Goal: Information Seeking & Learning: Check status

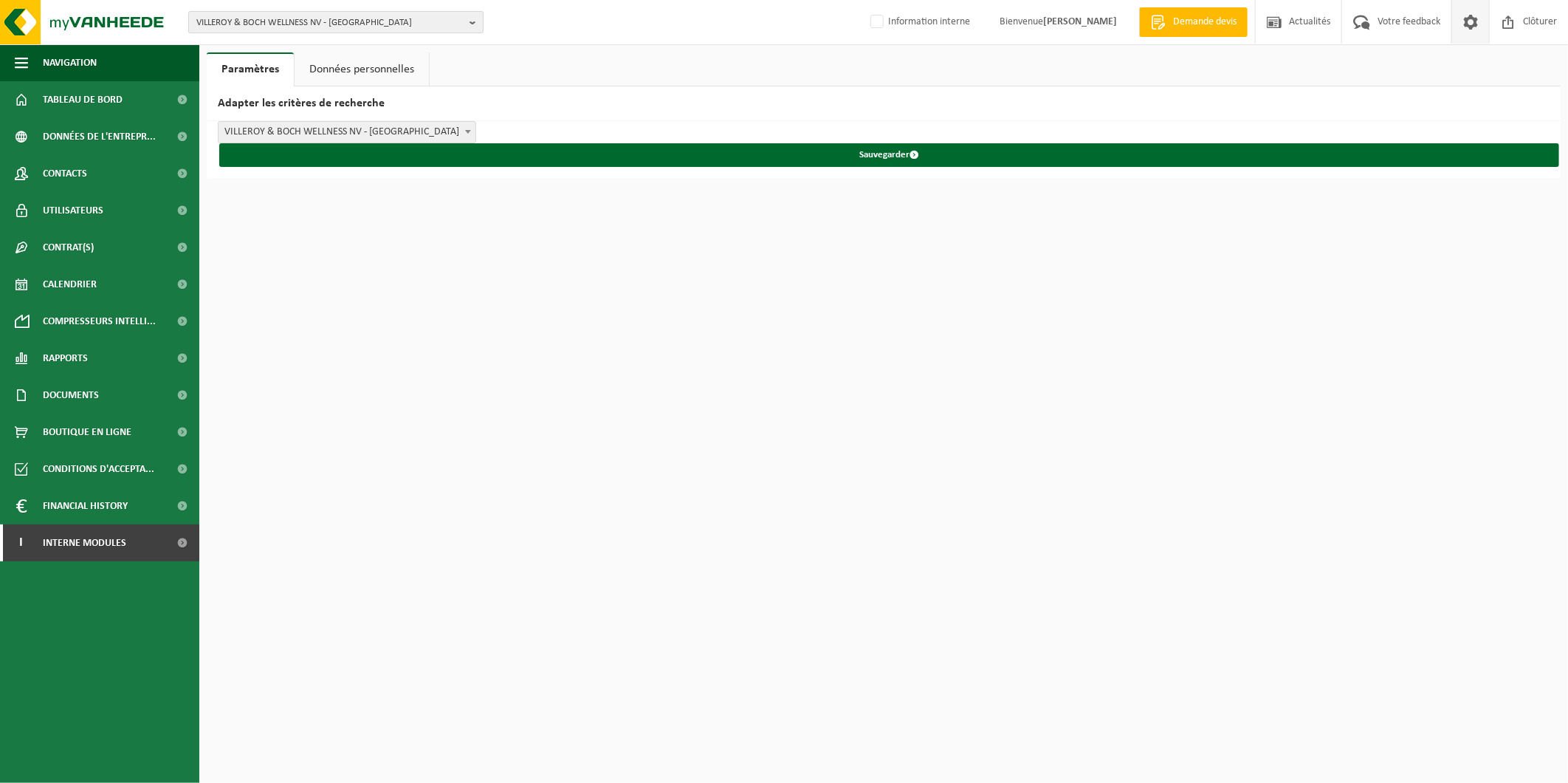
click at [446, 19] on span "VILLEROY & BOCH WELLNESS NV - ROESELARE" at bounding box center [329, 22] width 267 height 22
click at [433, 48] on input "text" at bounding box center [336, 46] width 288 height 19
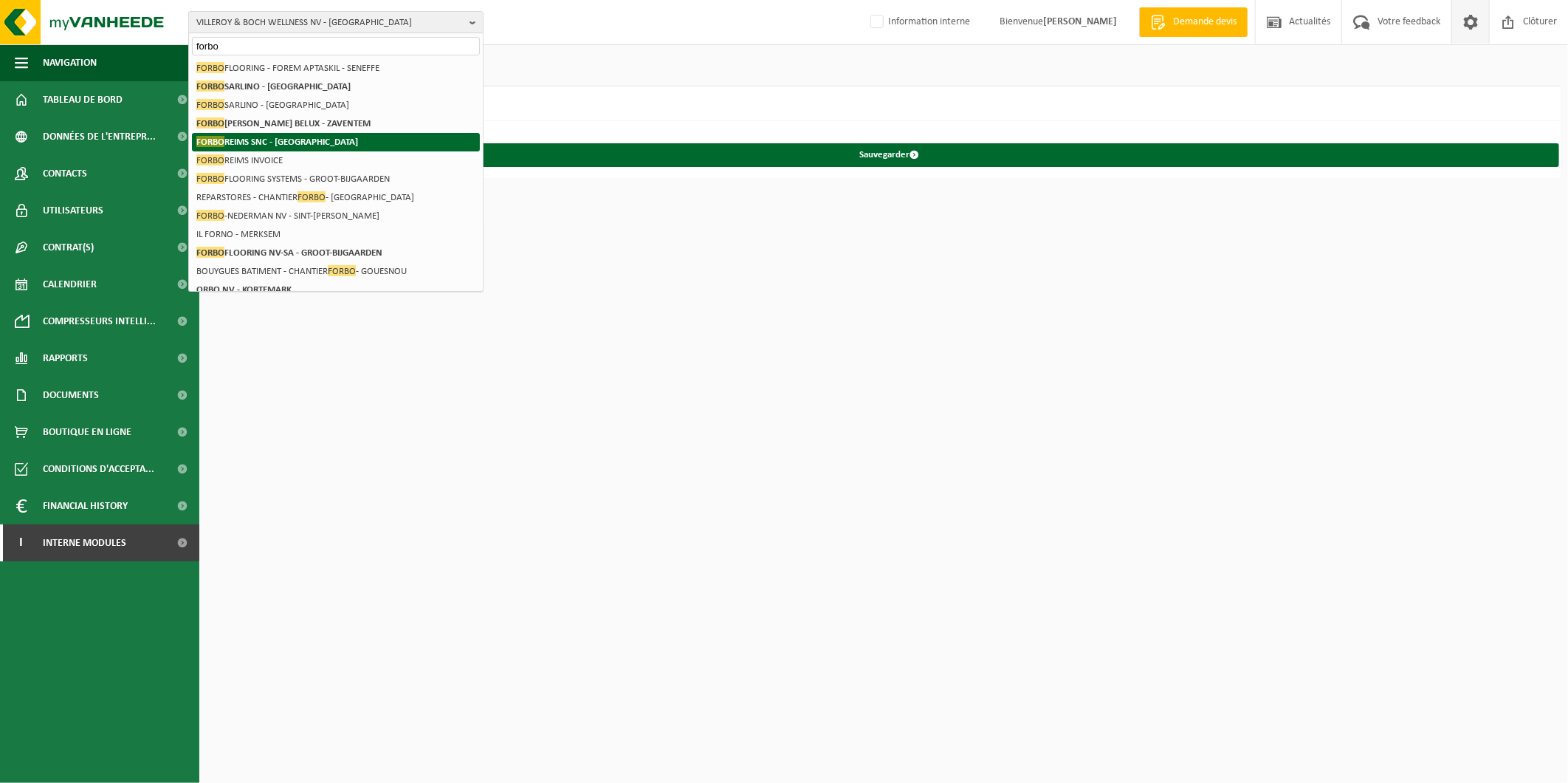
type input "forbo"
click at [381, 142] on li "FORBO REIMS SNC - REIMS" at bounding box center [336, 142] width 288 height 19
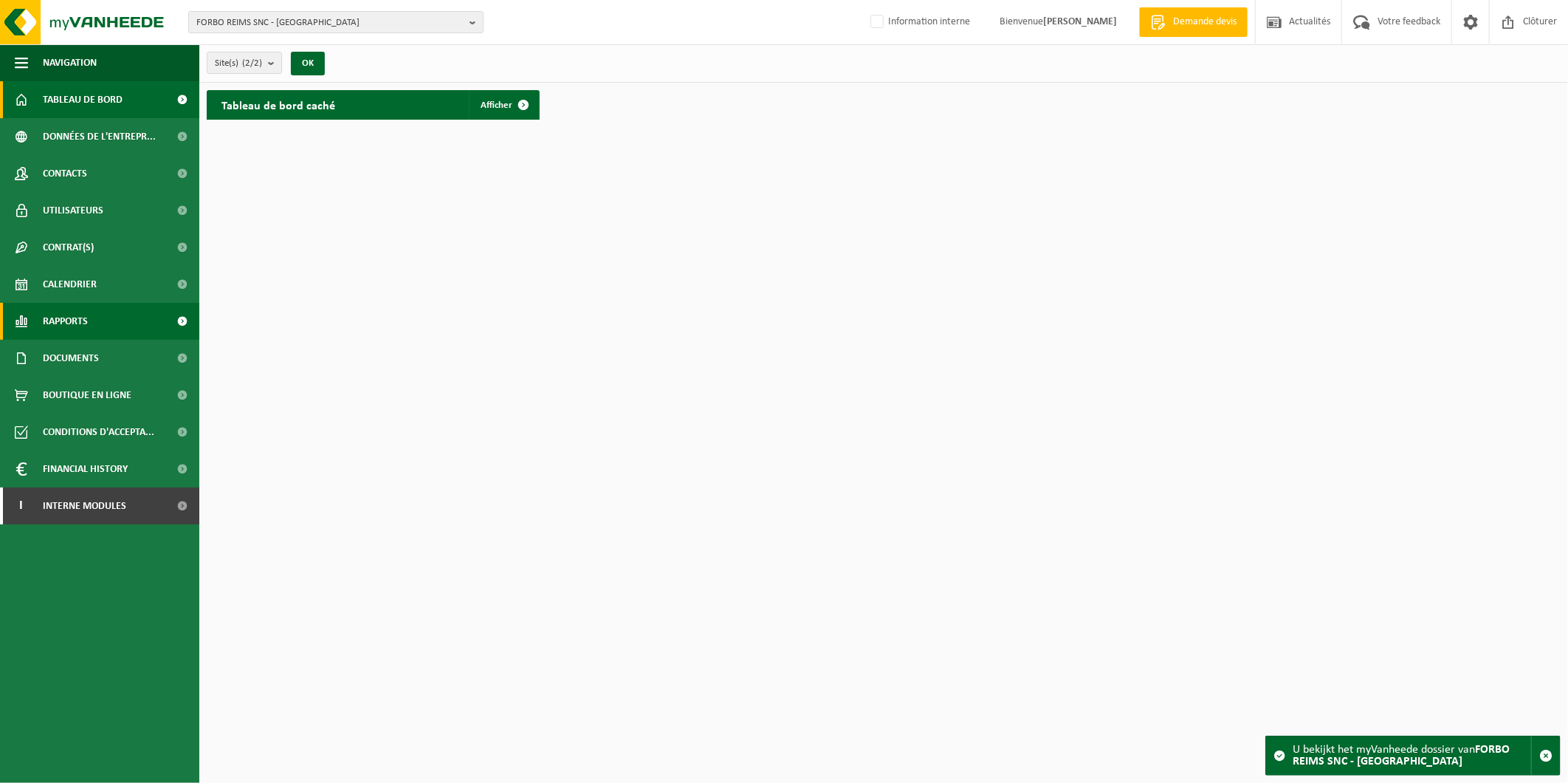
click at [67, 314] on span "Rapports" at bounding box center [66, 320] width 45 height 37
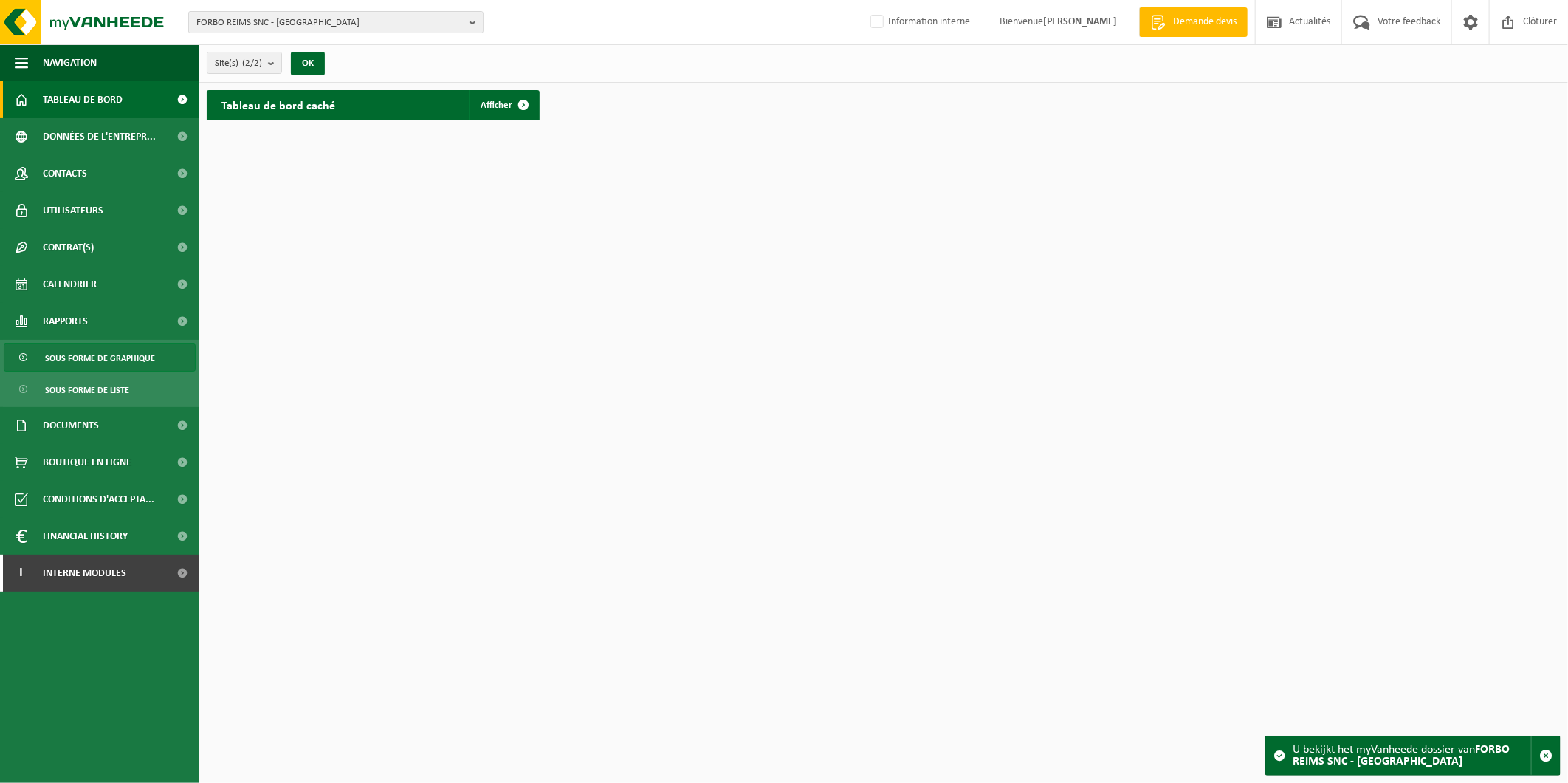
click at [81, 356] on span "Sous forme de graphique" at bounding box center [100, 357] width 110 height 28
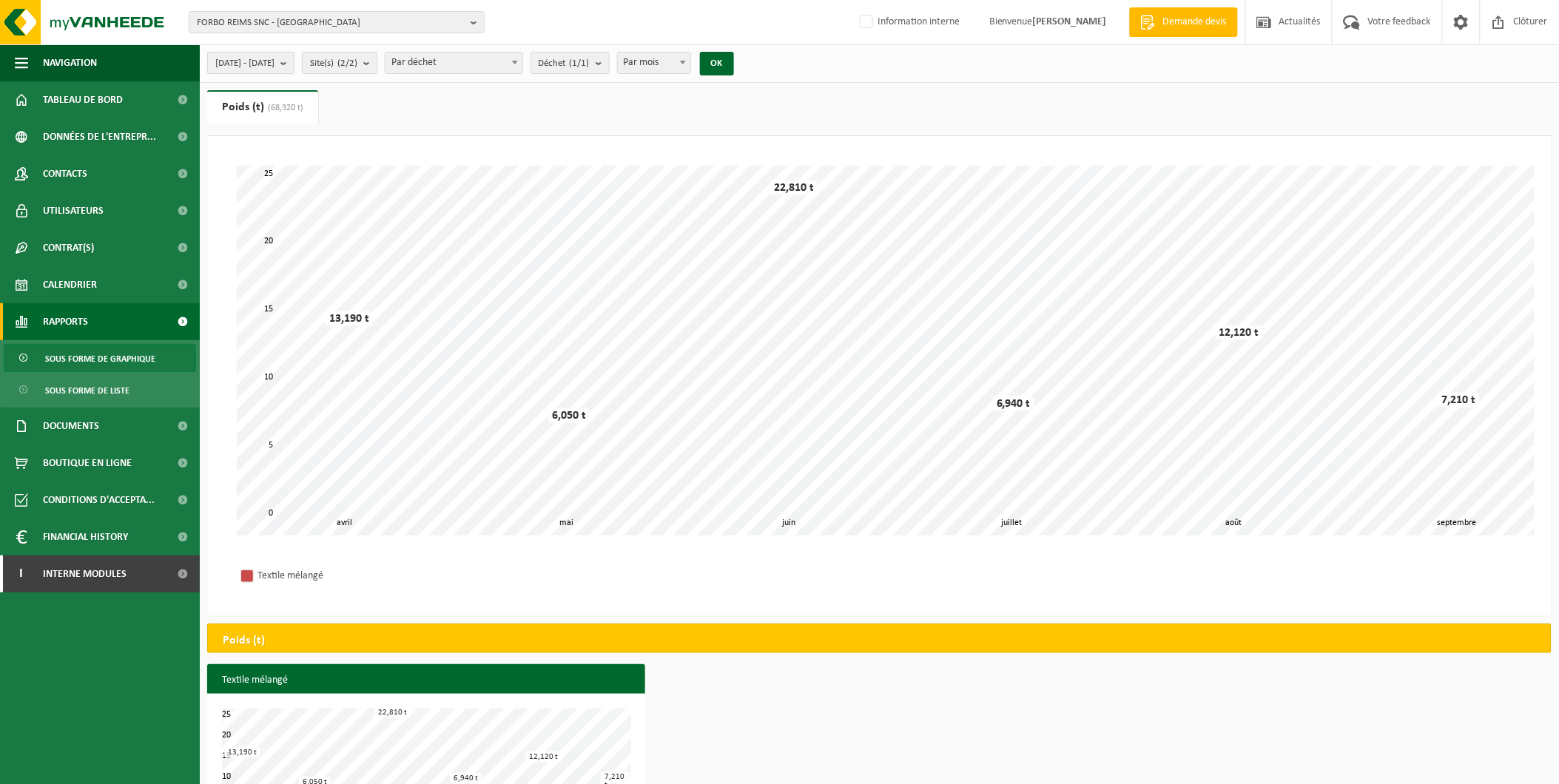
click at [274, 63] on span "[DATE] - [DATE]" at bounding box center [245, 63] width 60 height 23
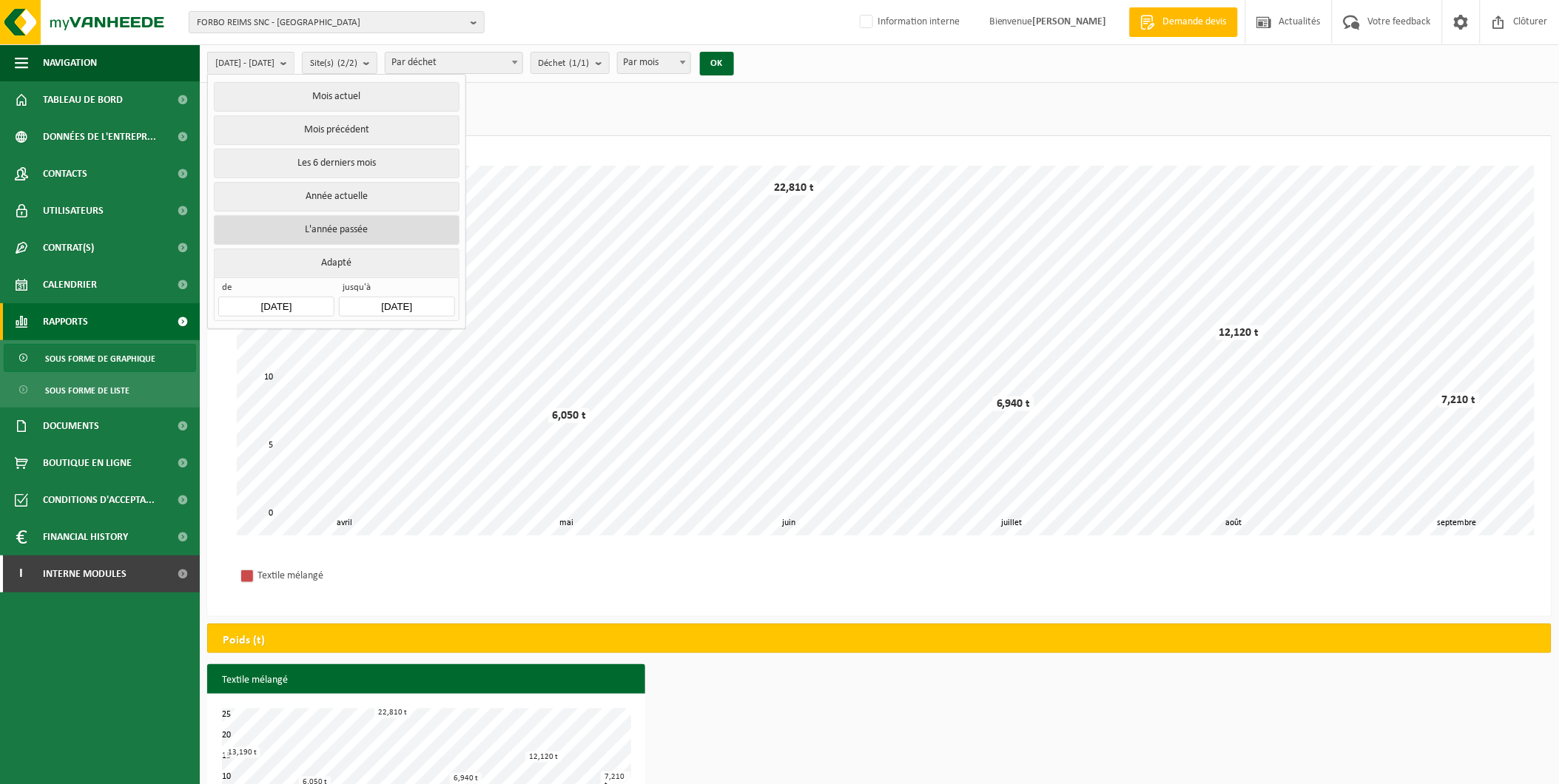
click at [308, 222] on button "L'année passée" at bounding box center [336, 230] width 245 height 30
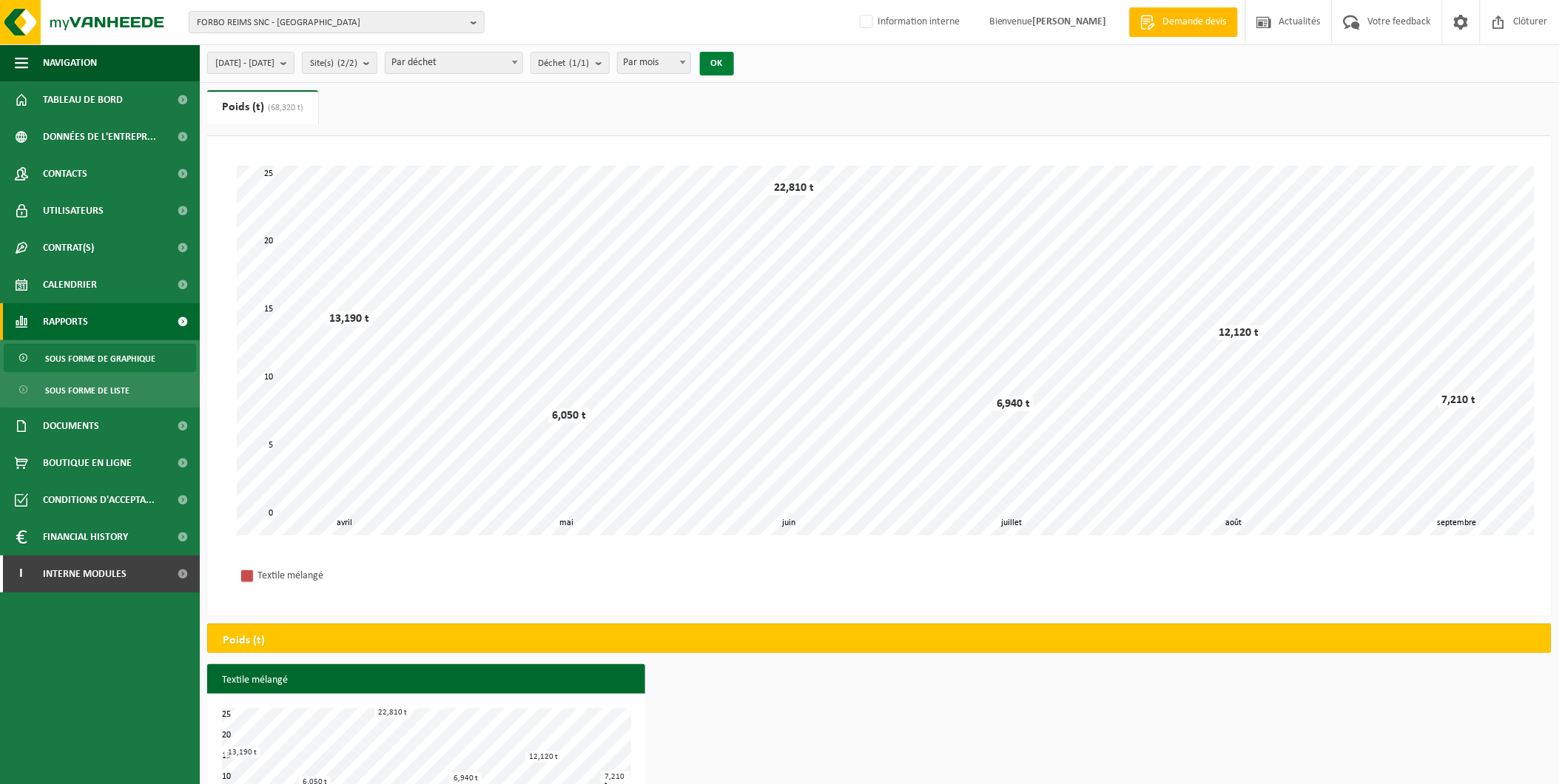
click at [734, 65] on button "OK" at bounding box center [717, 63] width 34 height 23
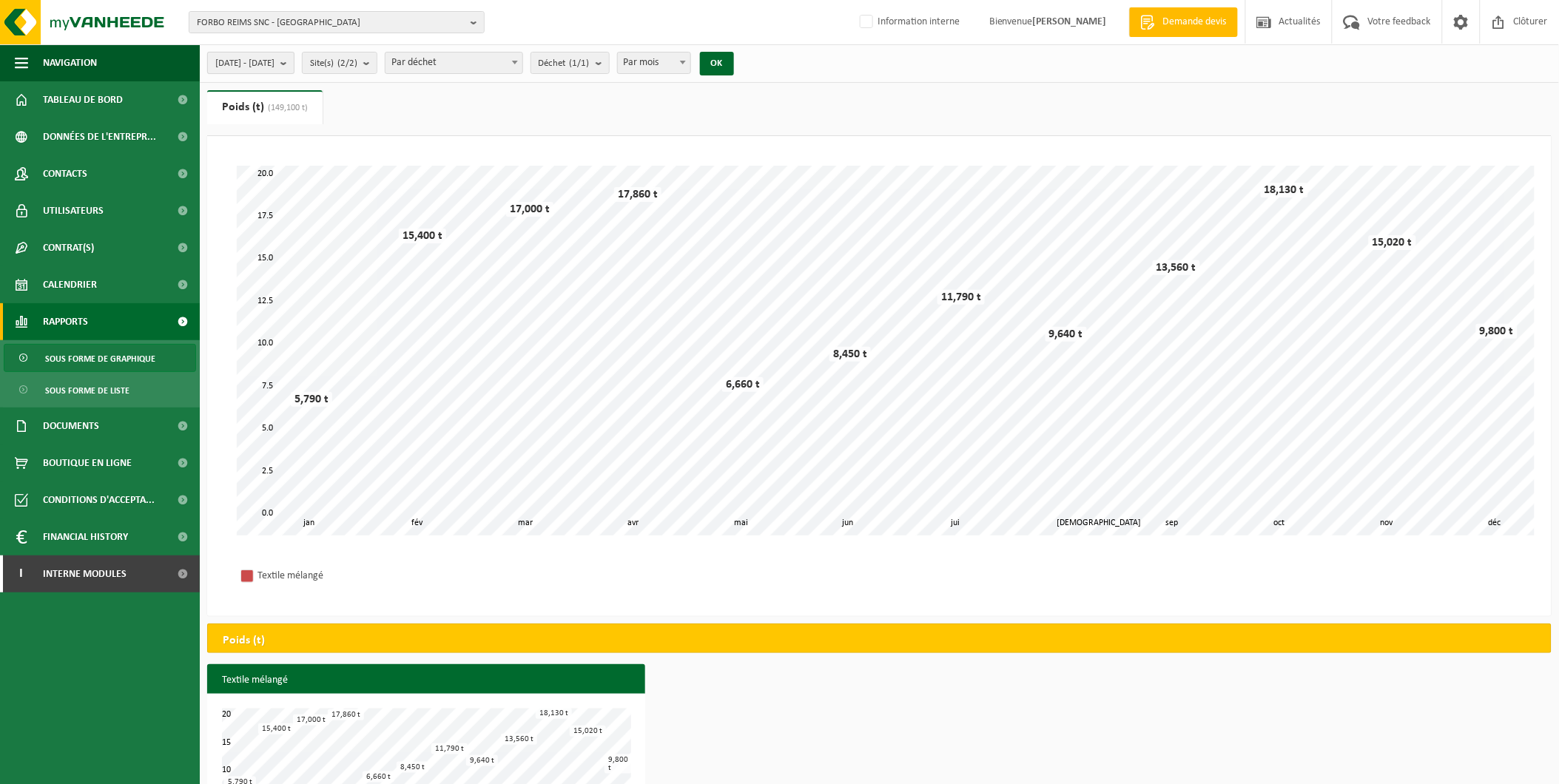
click at [274, 64] on span "[DATE] - [DATE]" at bounding box center [245, 63] width 60 height 23
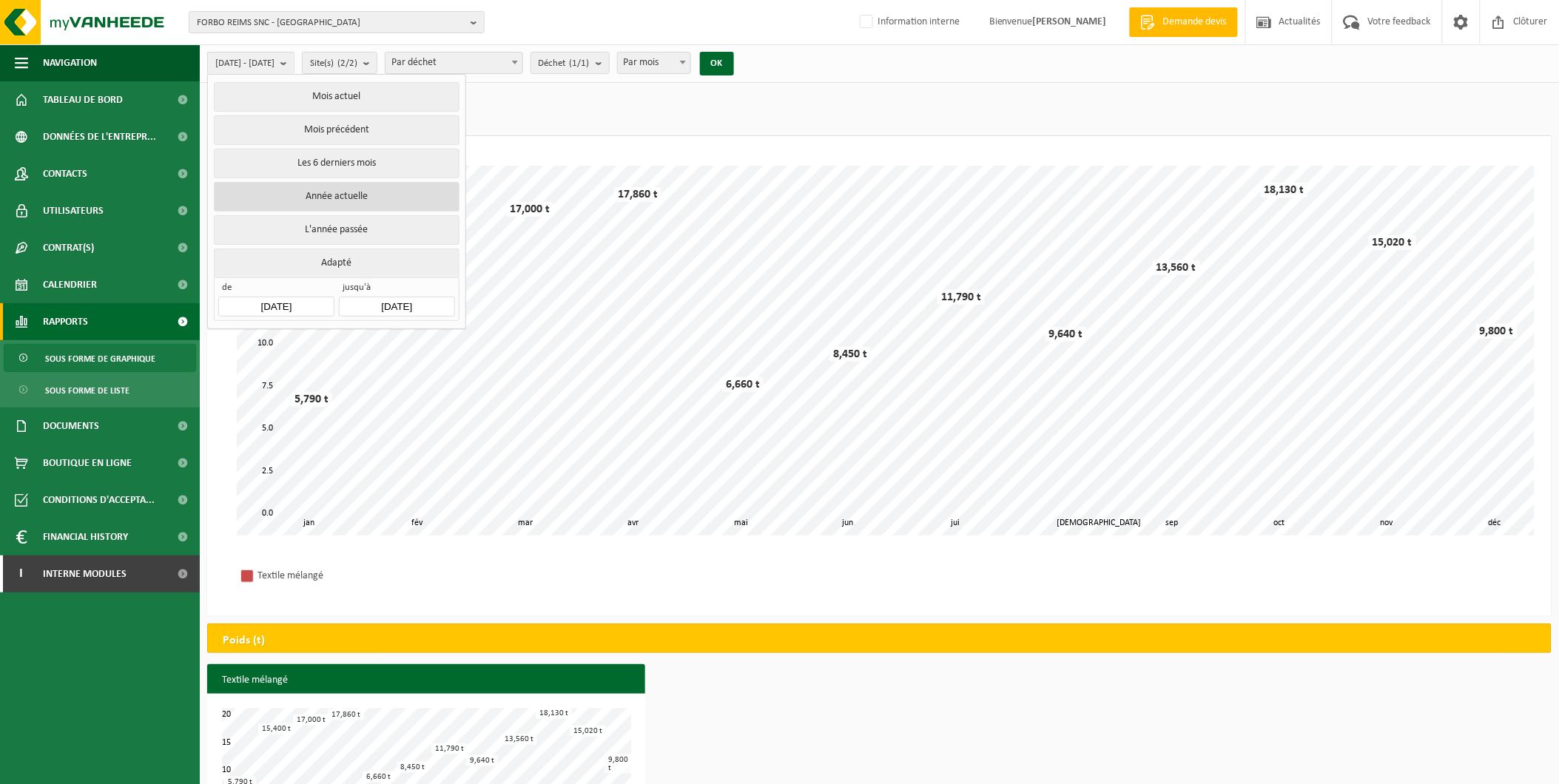
click at [329, 196] on button "Année actuelle" at bounding box center [336, 196] width 245 height 30
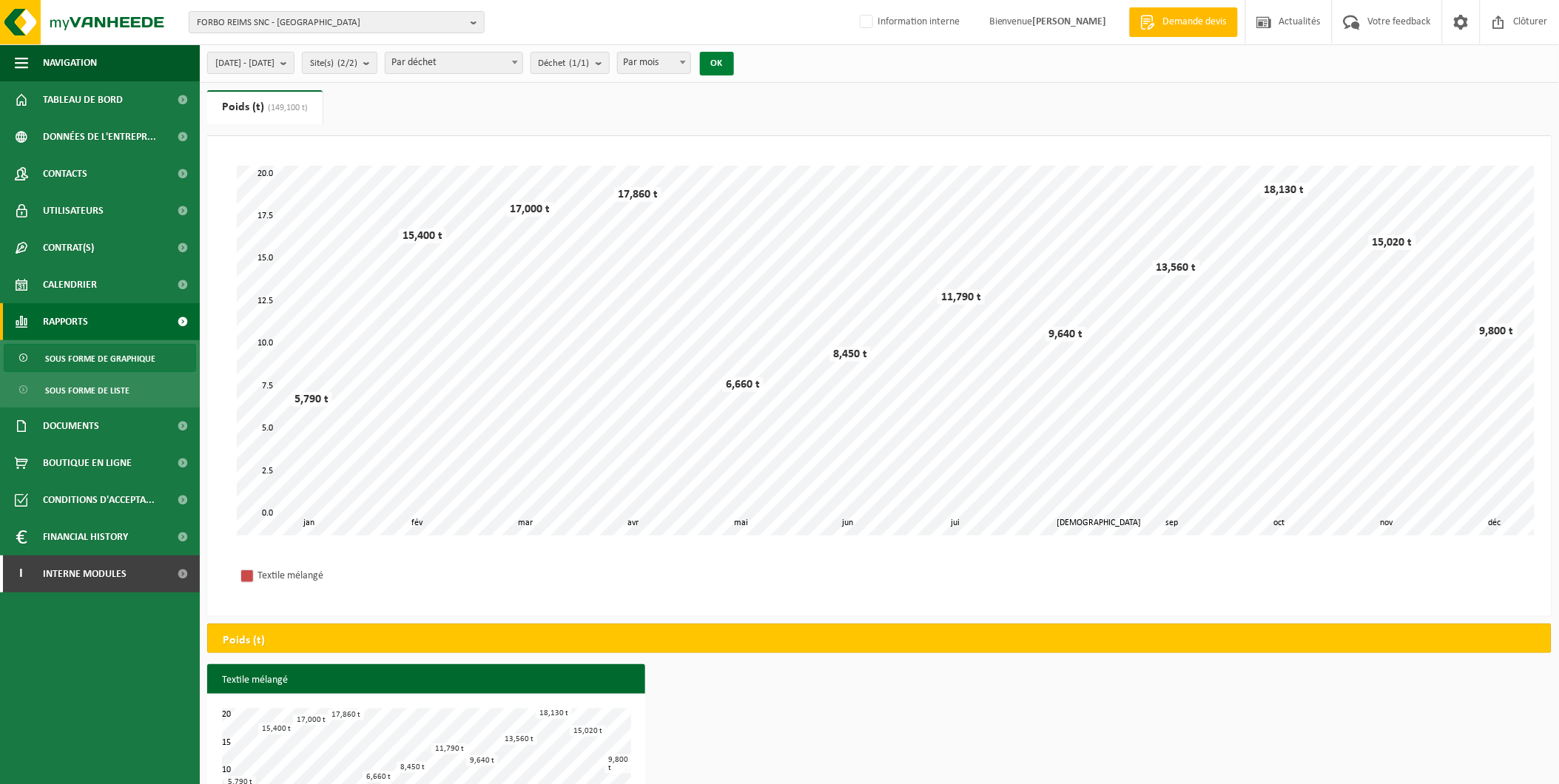
click at [734, 63] on button "OK" at bounding box center [717, 63] width 34 height 23
